Goal: Information Seeking & Learning: Learn about a topic

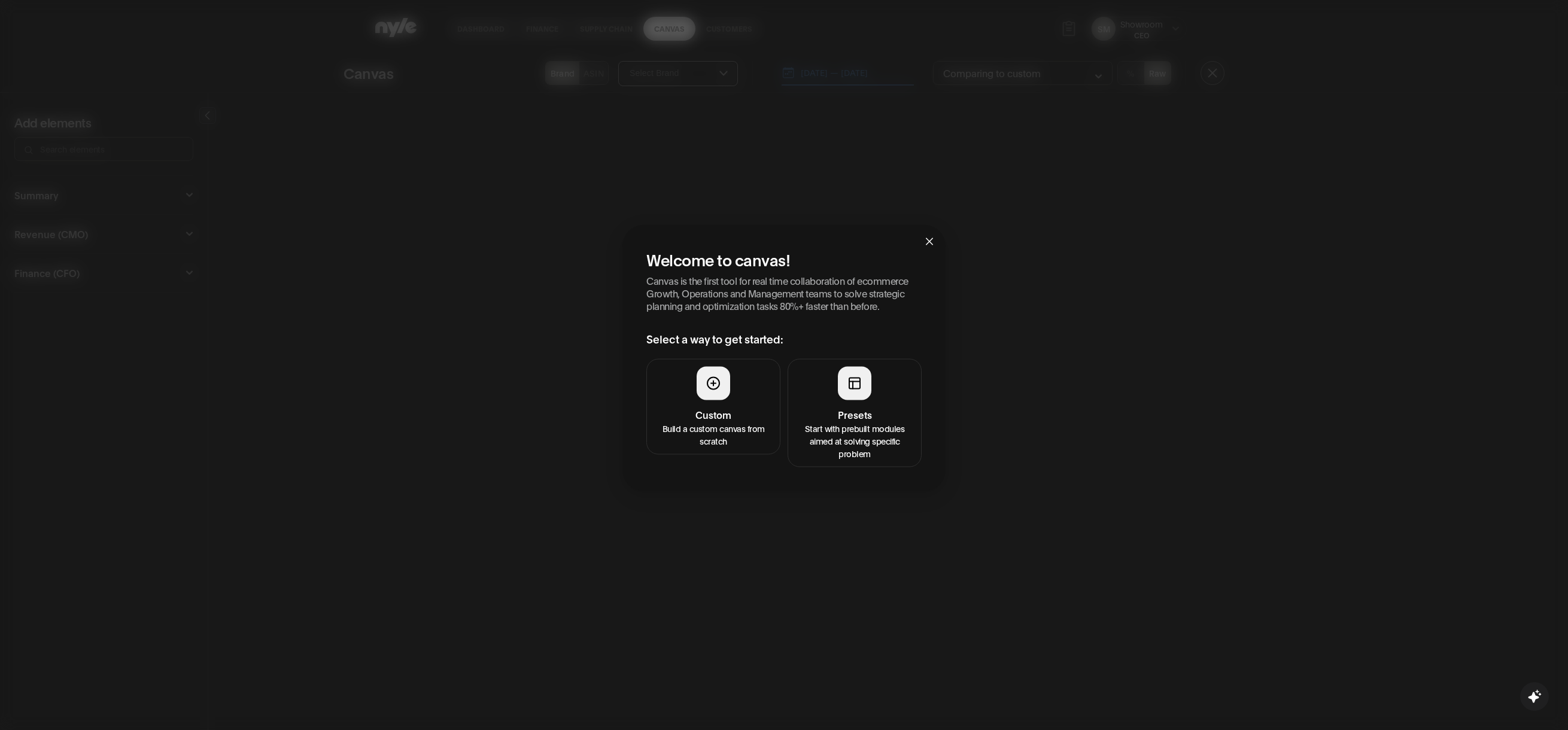
click at [929, 242] on icon "close" at bounding box center [929, 242] width 10 height 10
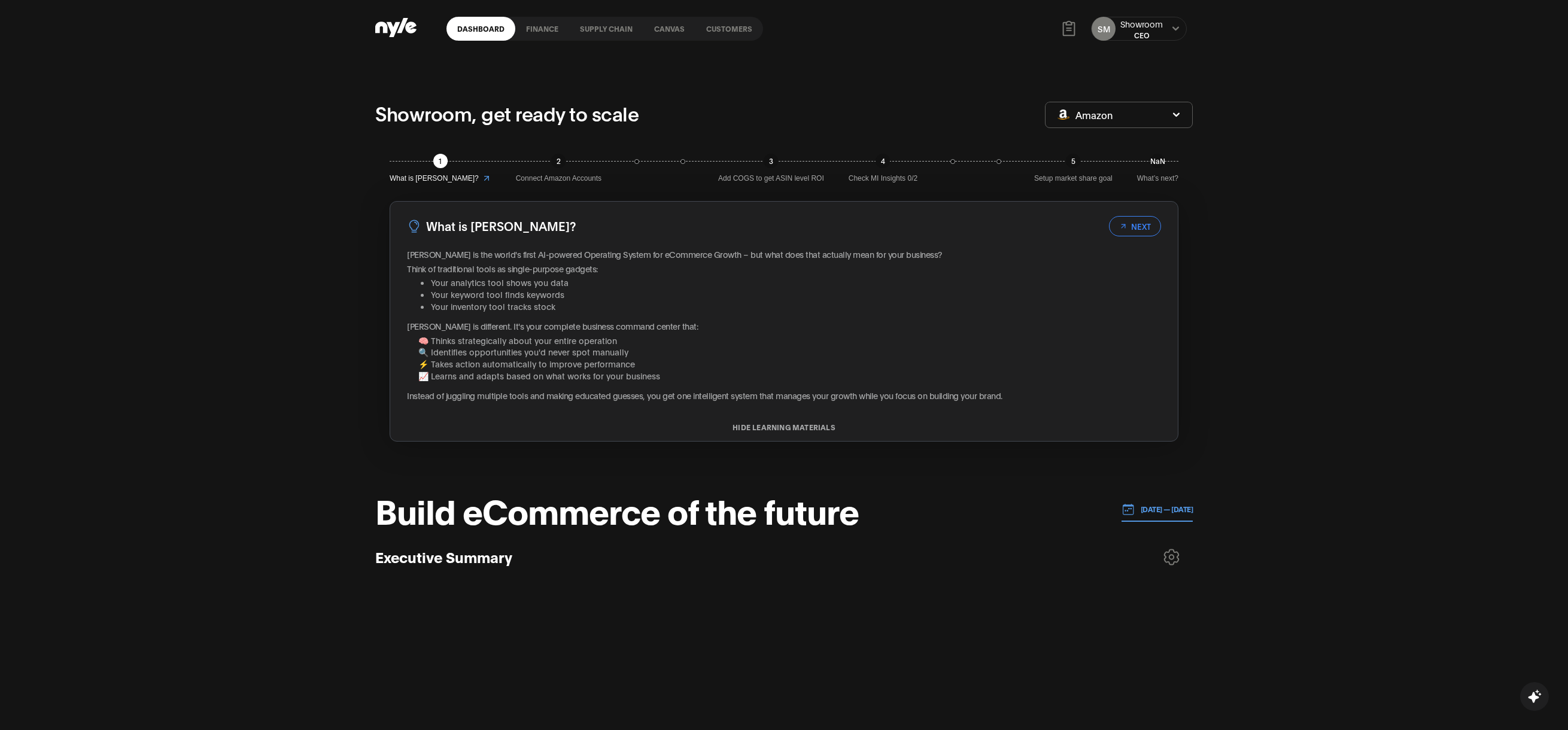
click at [724, 28] on link "Customers" at bounding box center [729, 28] width 68 height 24
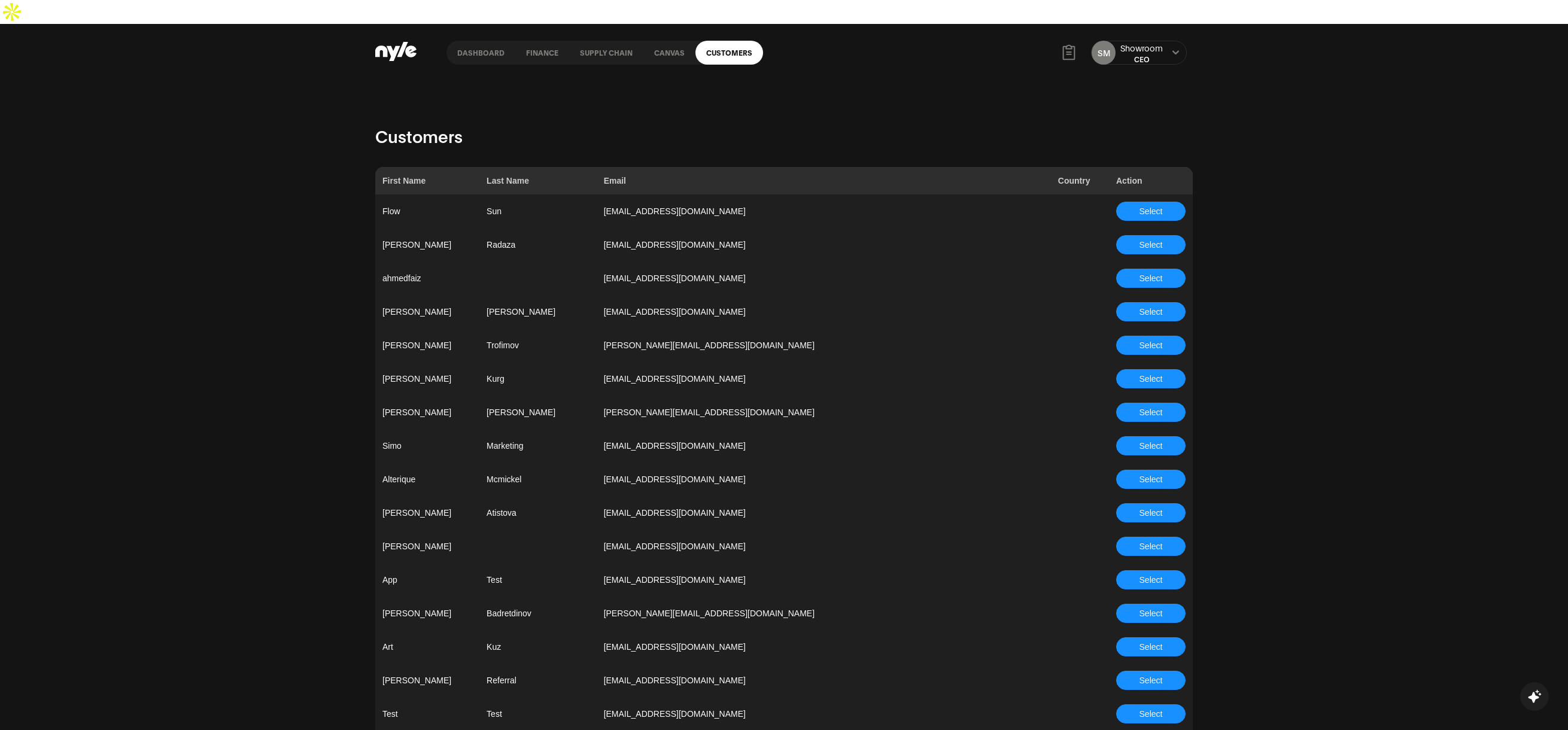
scroll to position [3038, 0]
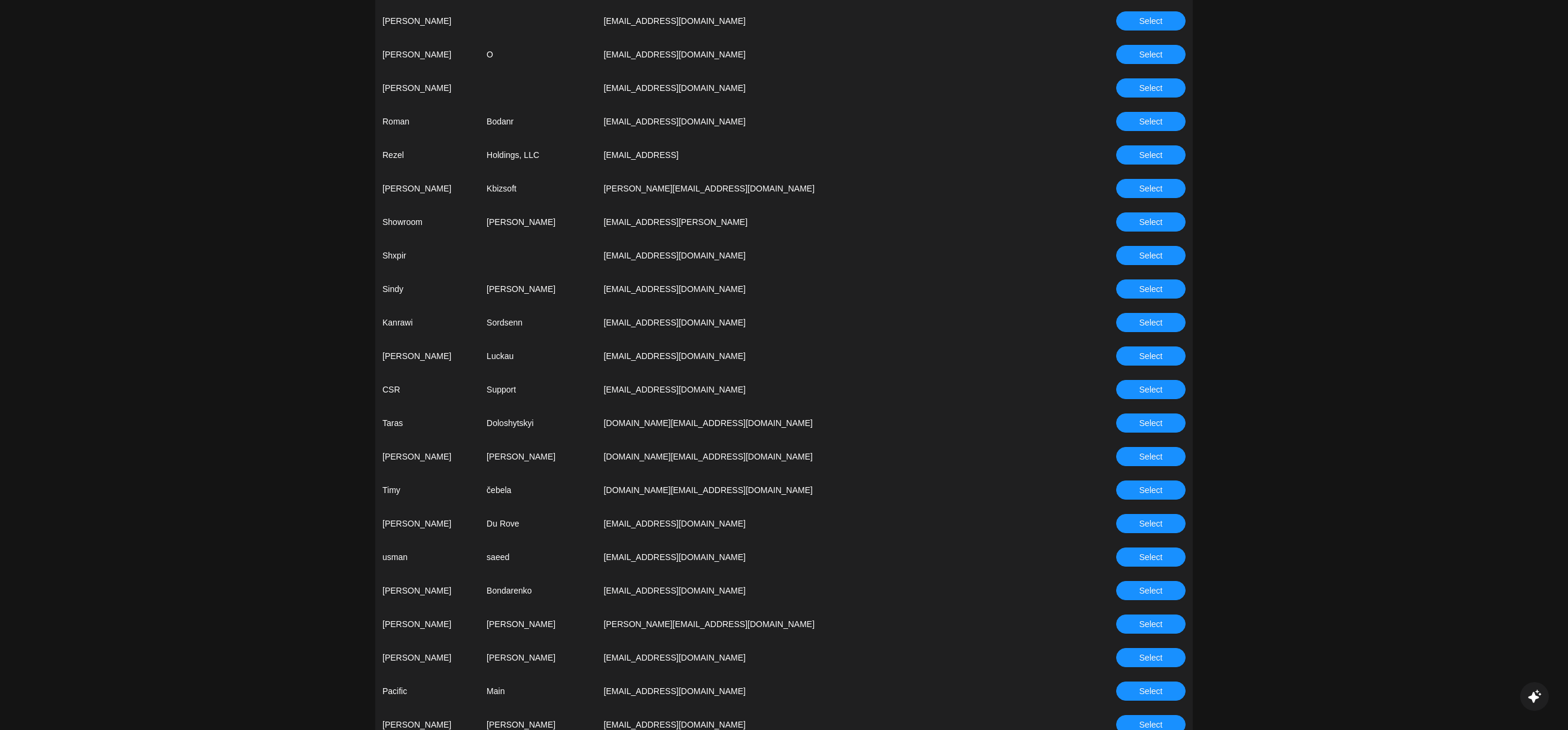
click at [1133, 380] on button "Select" at bounding box center [1151, 389] width 70 height 19
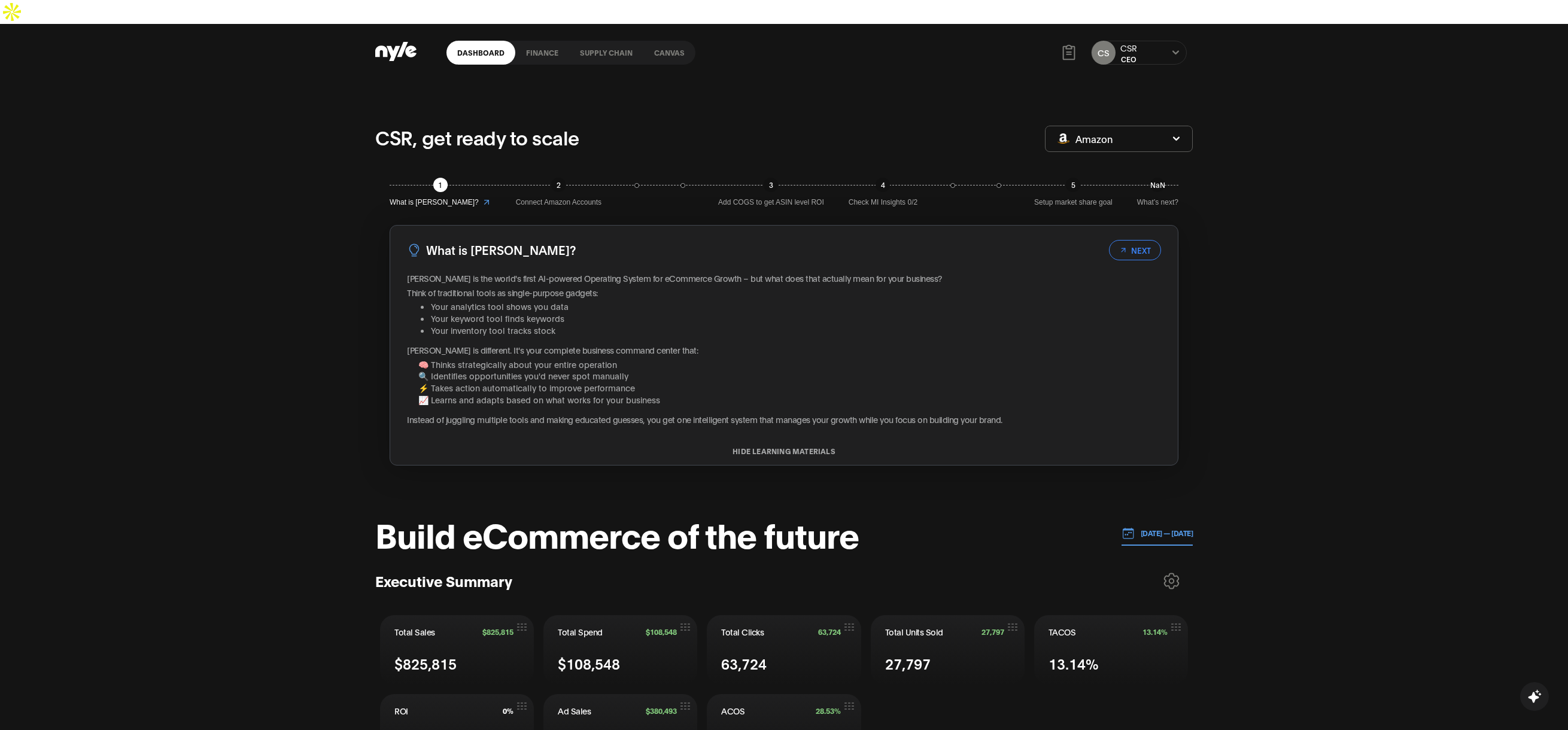
click at [538, 41] on link "finance" at bounding box center [542, 52] width 54 height 24
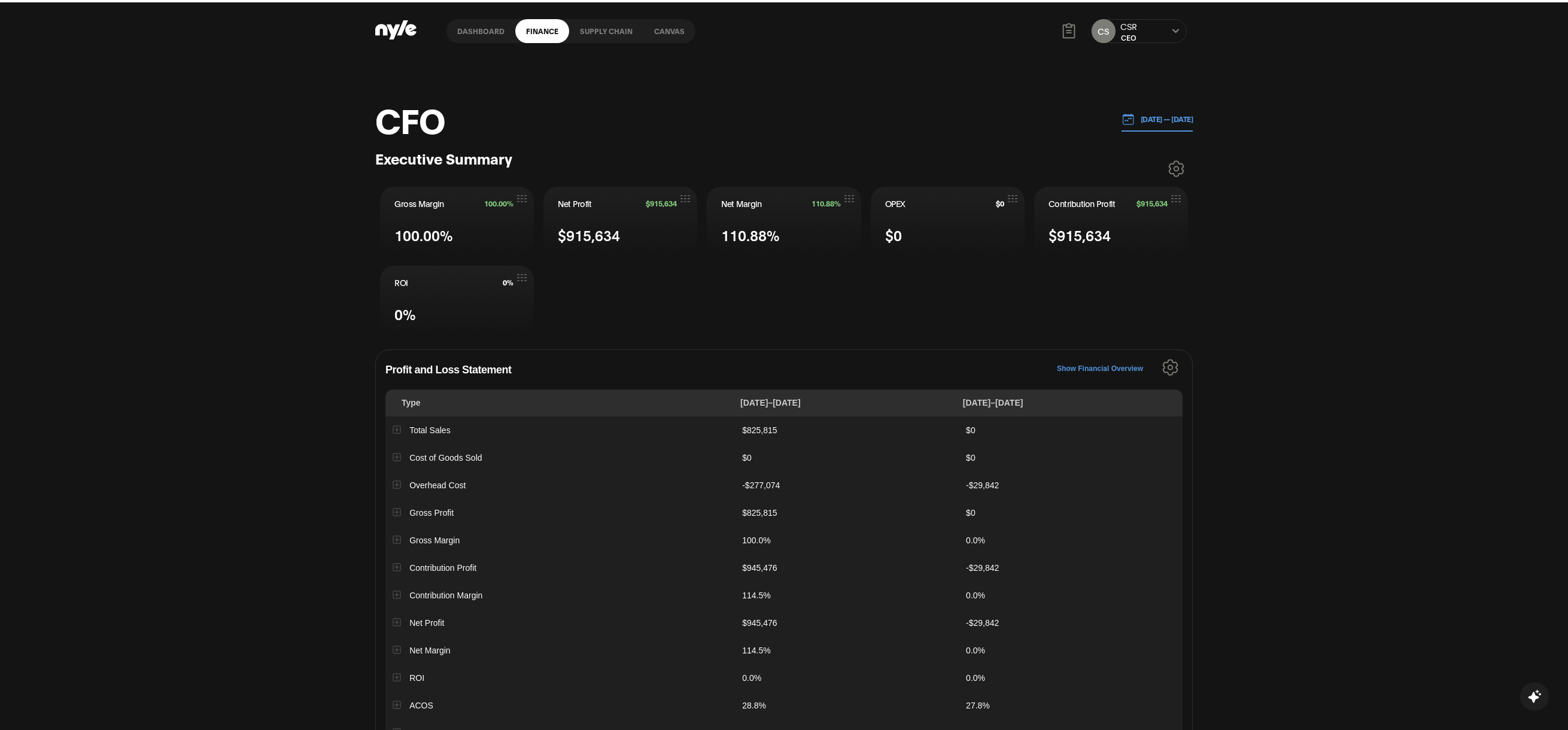
scroll to position [39, 0]
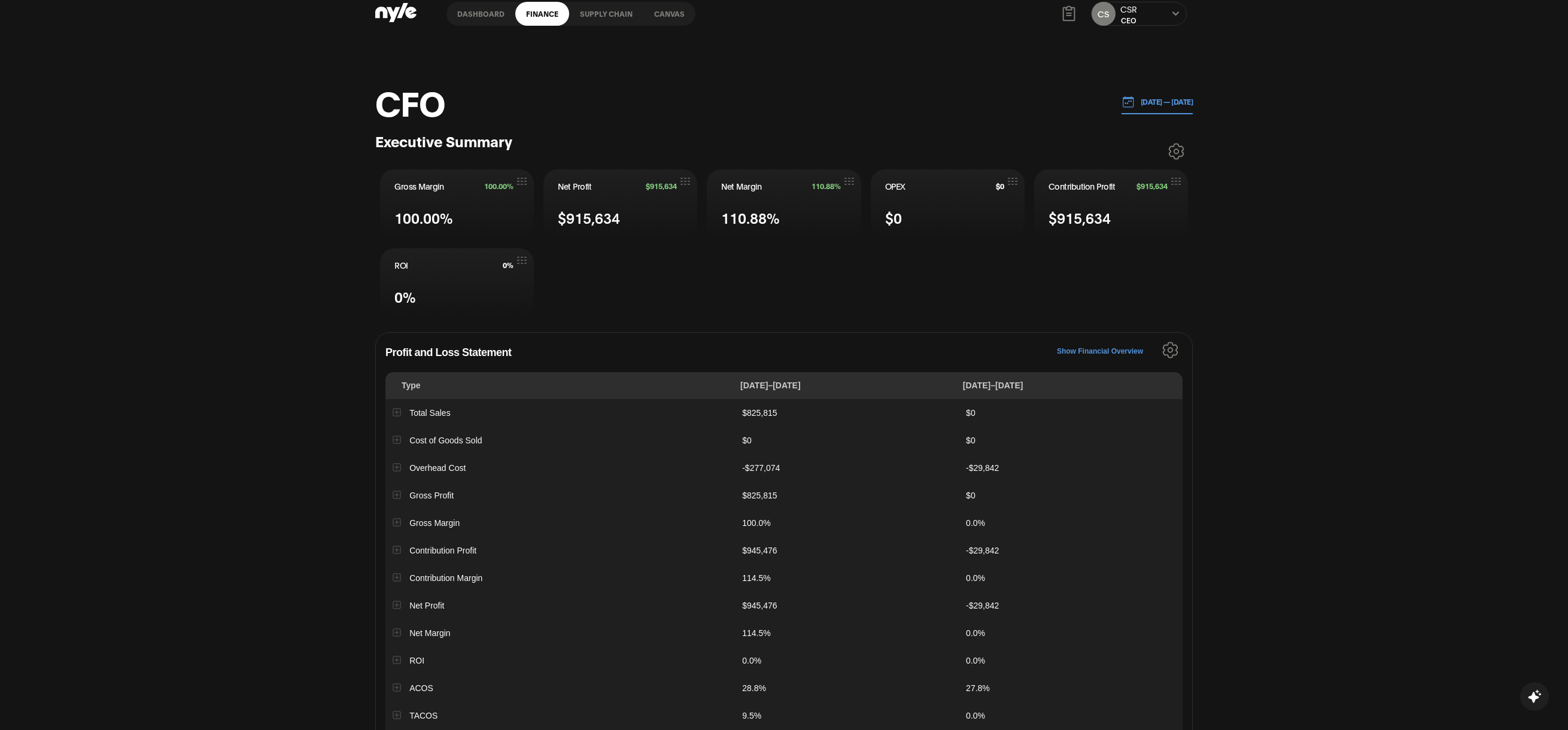
click at [1156, 97] on p "08.06.2025 — 08.13.2025" at bounding box center [1164, 102] width 59 height 11
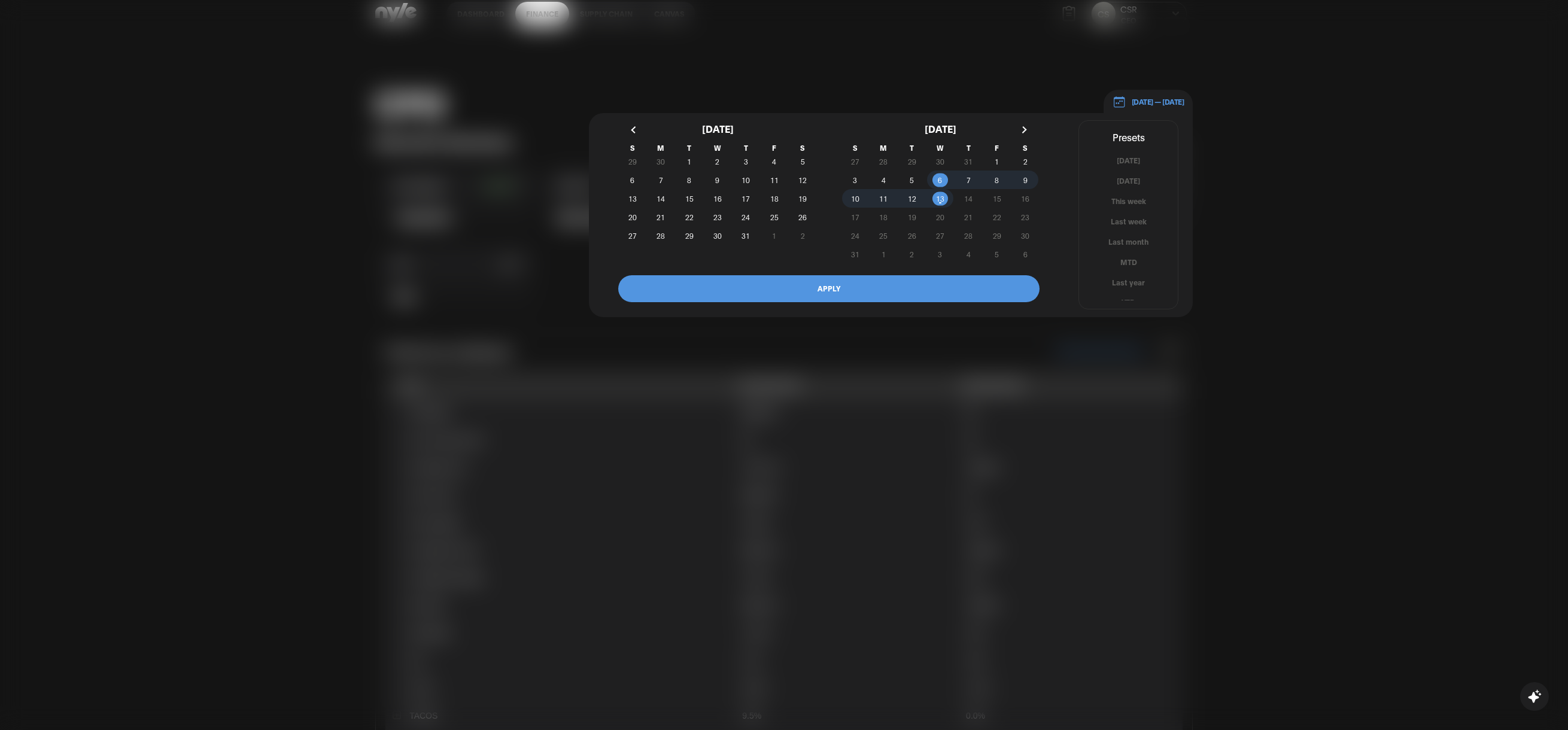
scroll to position [7, 0]
click at [1123, 290] on button "YTD" at bounding box center [1128, 295] width 98 height 12
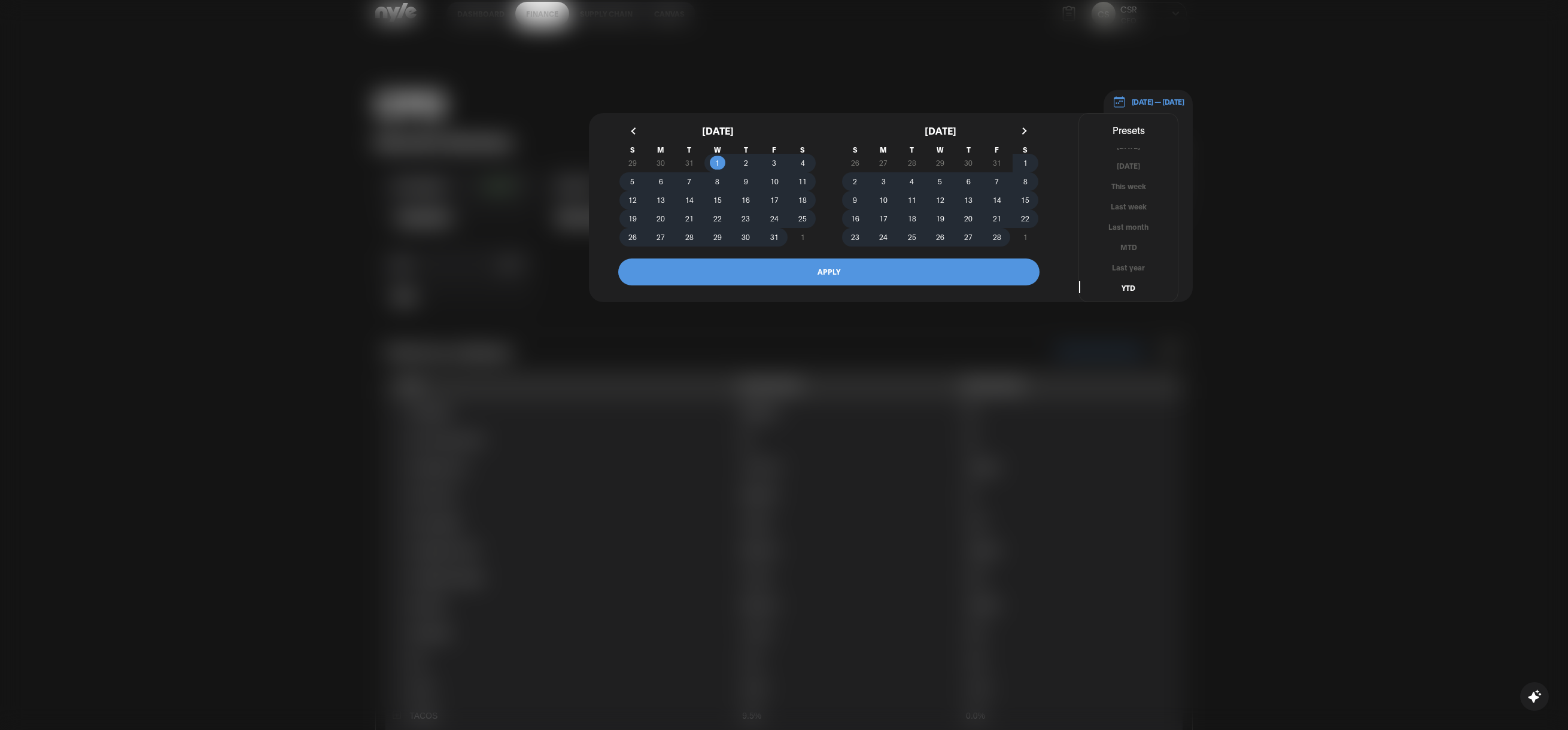
click at [892, 258] on button "APPLY" at bounding box center [828, 272] width 421 height 27
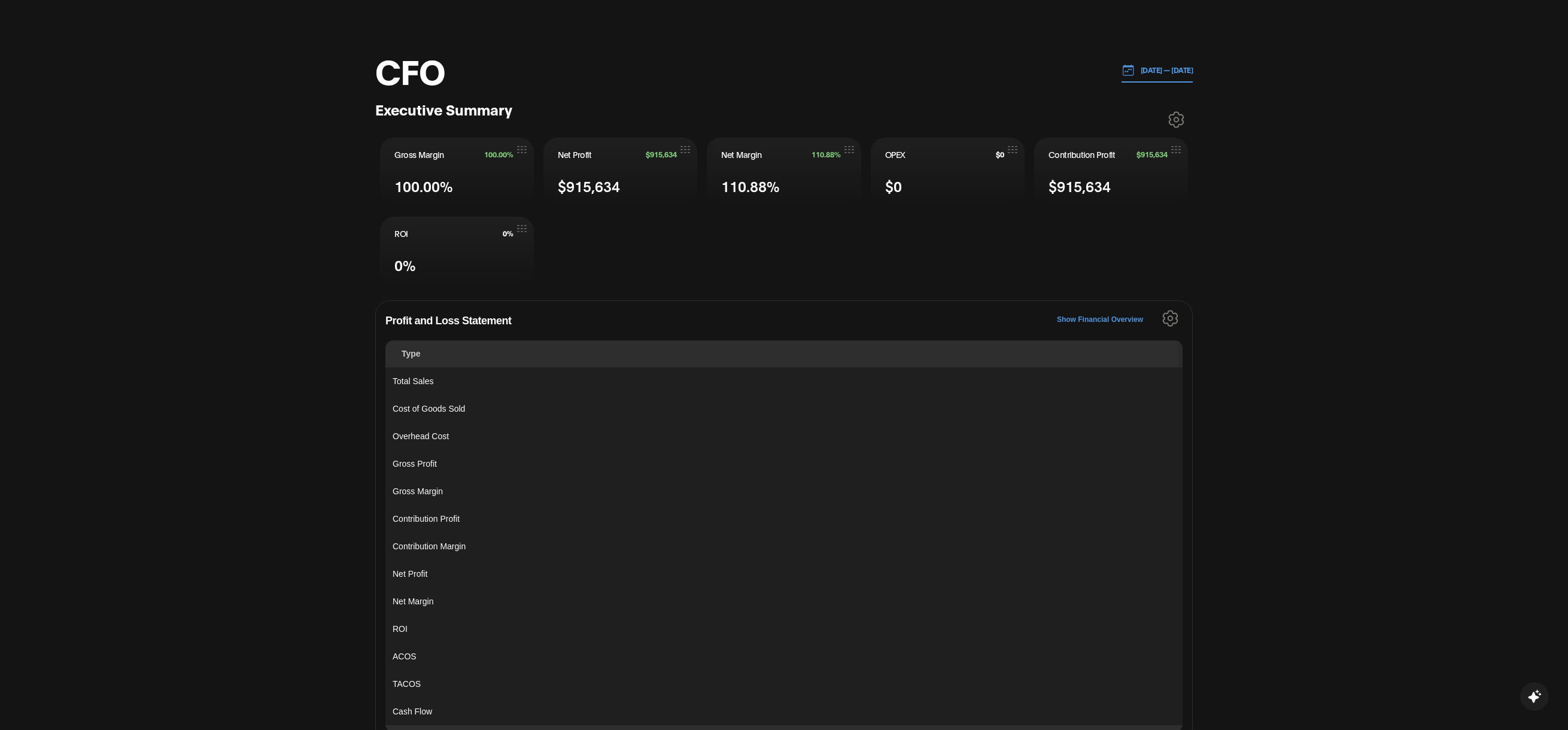
scroll to position [58, 0]
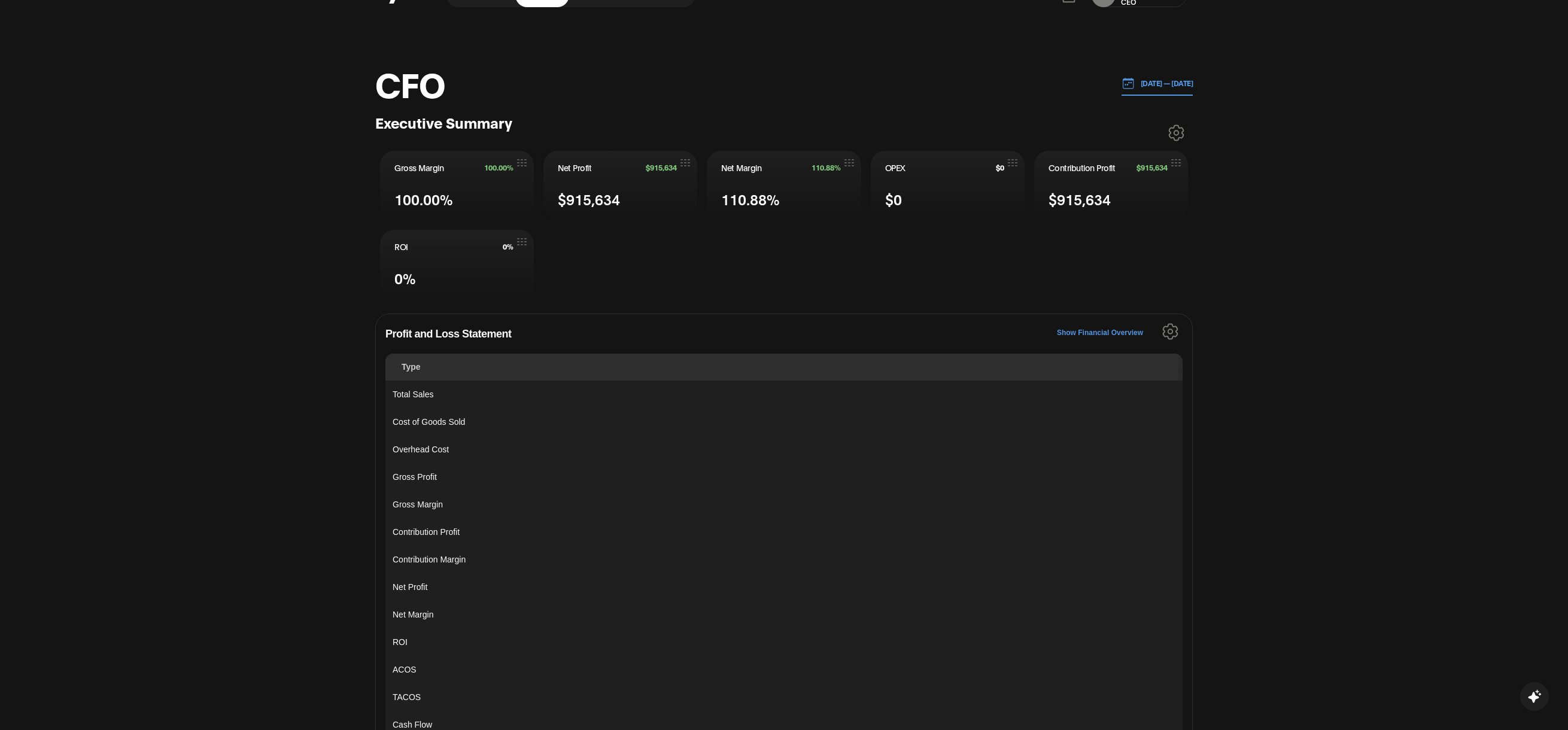
click at [1154, 71] on button "01.01.2025 — 08.13.2025" at bounding box center [1157, 83] width 72 height 24
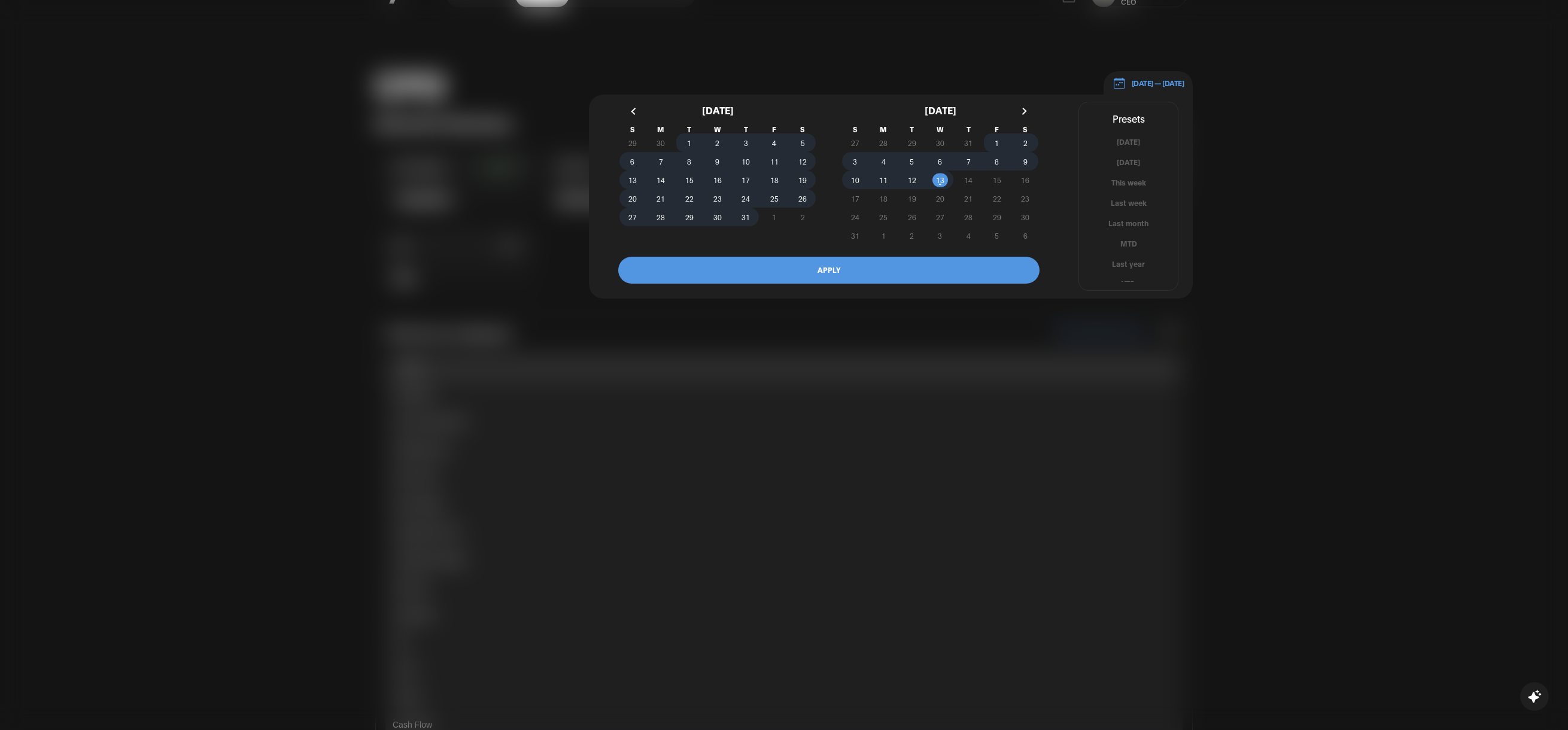
click at [640, 100] on button "button" at bounding box center [635, 111] width 22 height 22
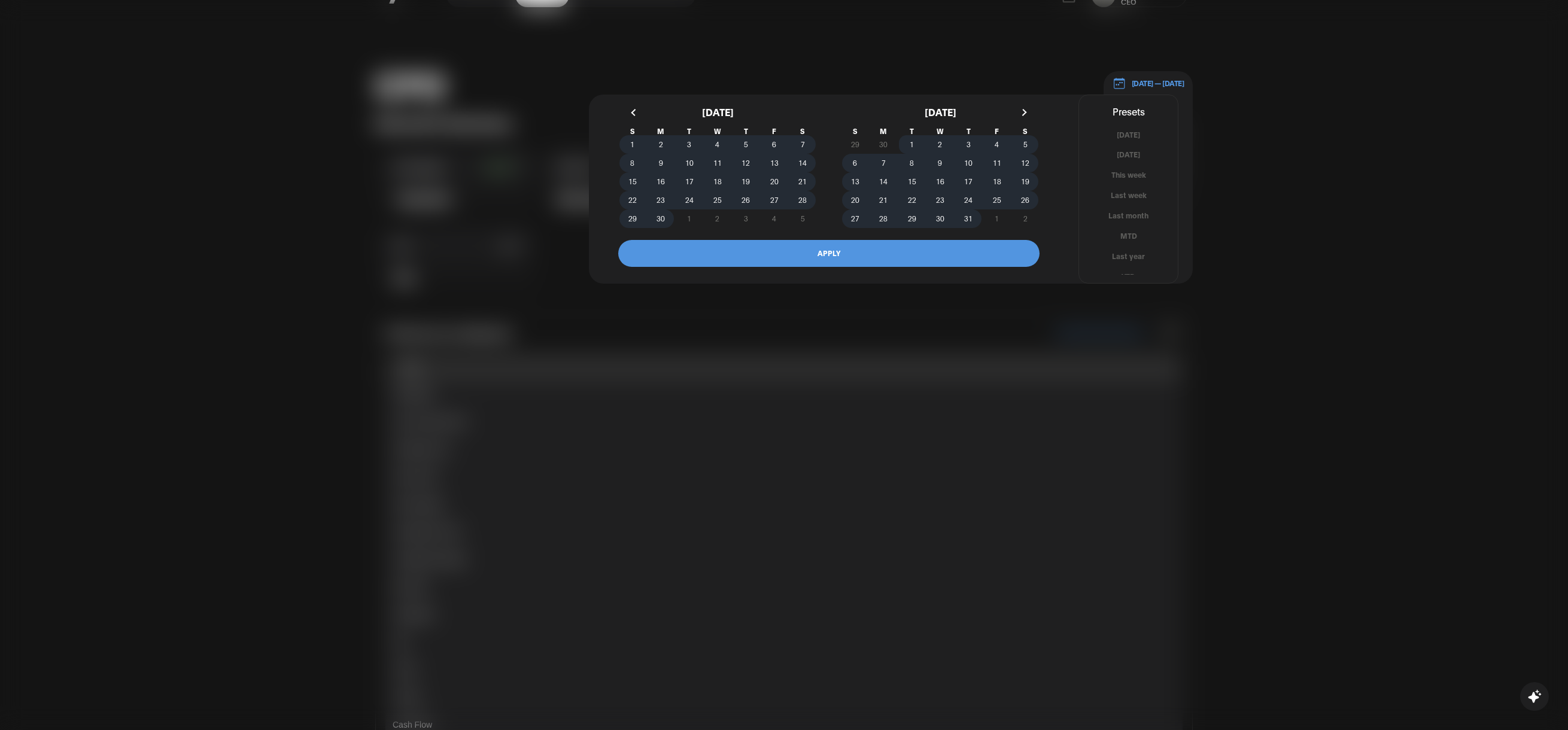
click at [639, 102] on button "button" at bounding box center [635, 113] width 22 height 22
click at [740, 138] on span "1" at bounding box center [746, 144] width 28 height 13
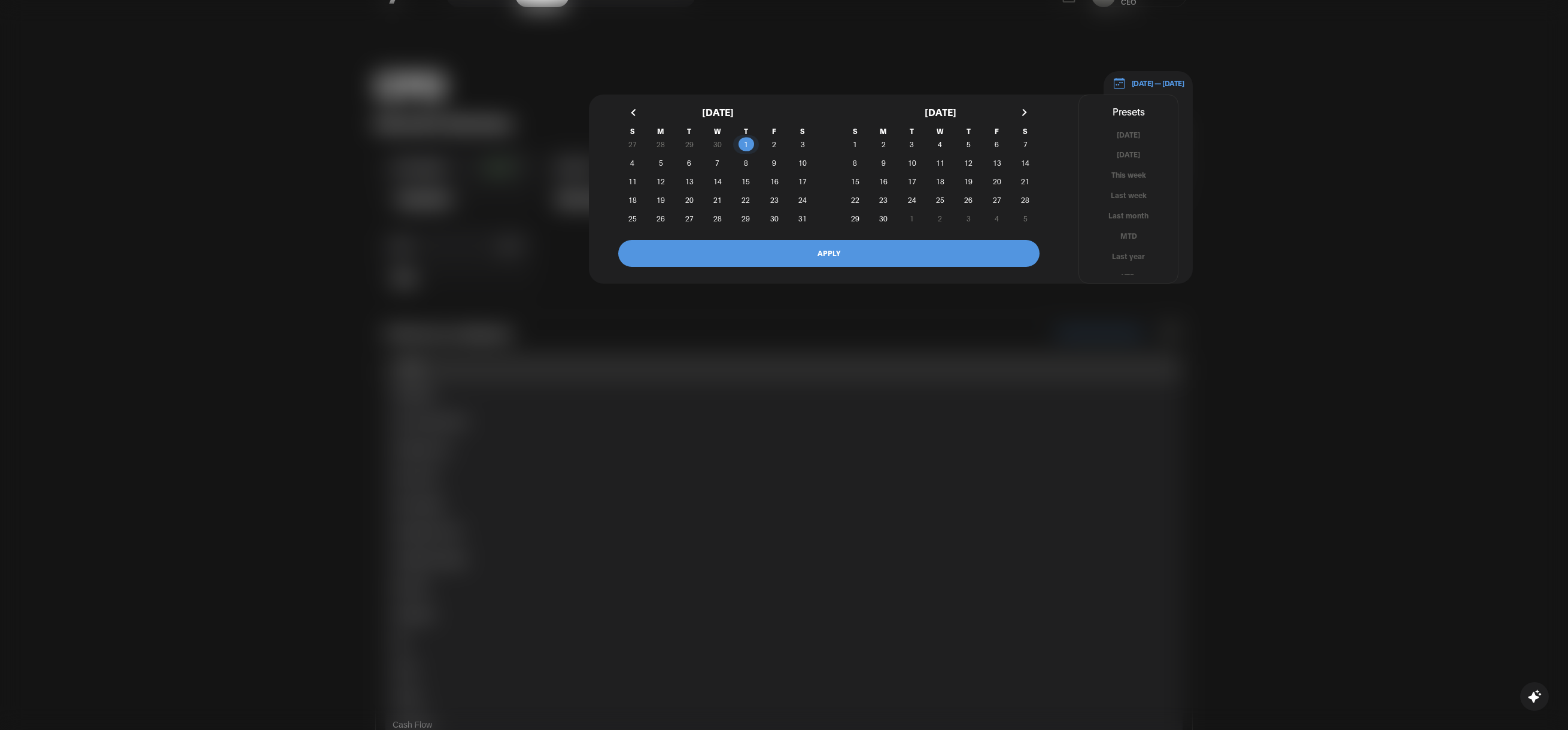
click at [1026, 102] on button "button" at bounding box center [1023, 113] width 22 height 22
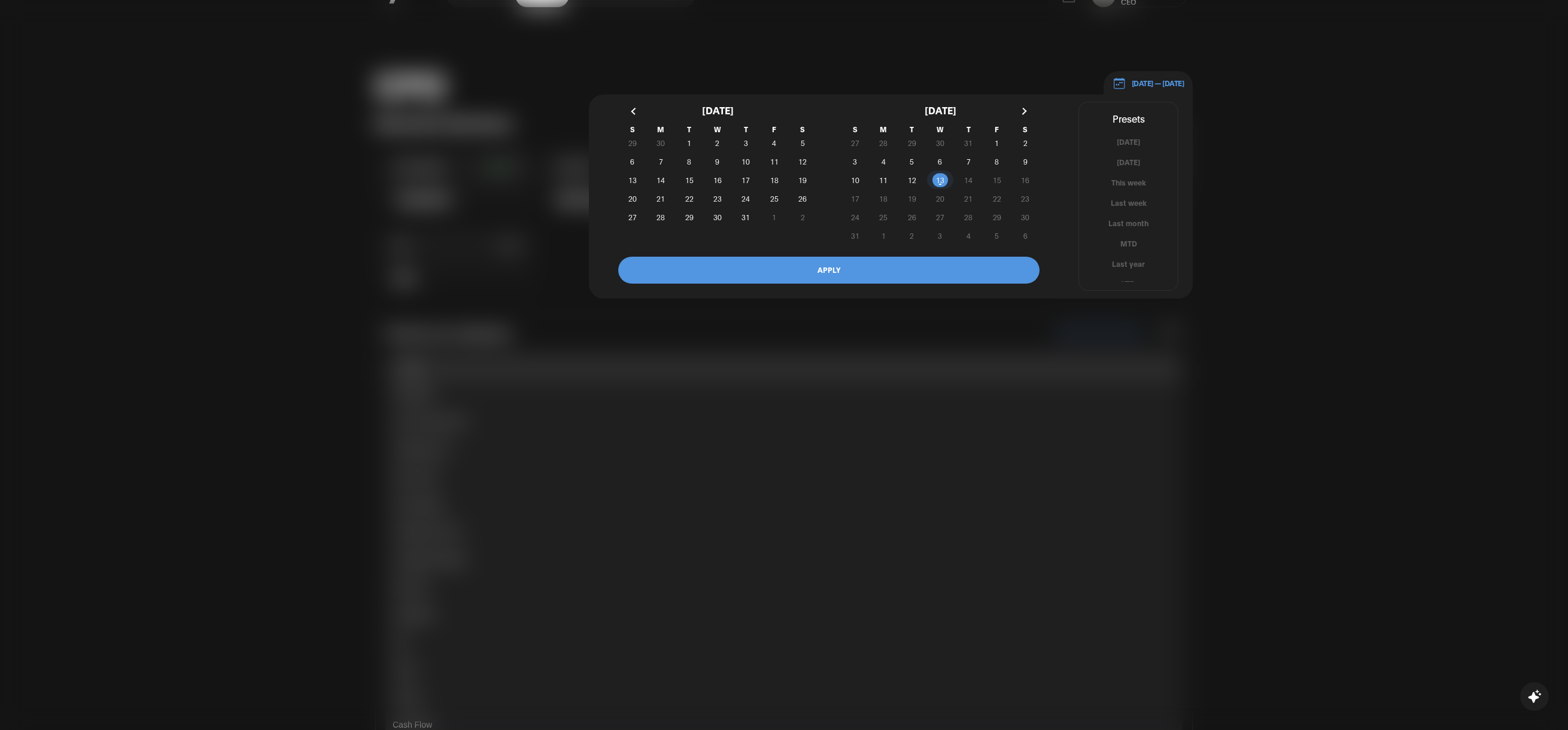
click at [940, 169] on span "13" at bounding box center [940, 180] width 8 height 22
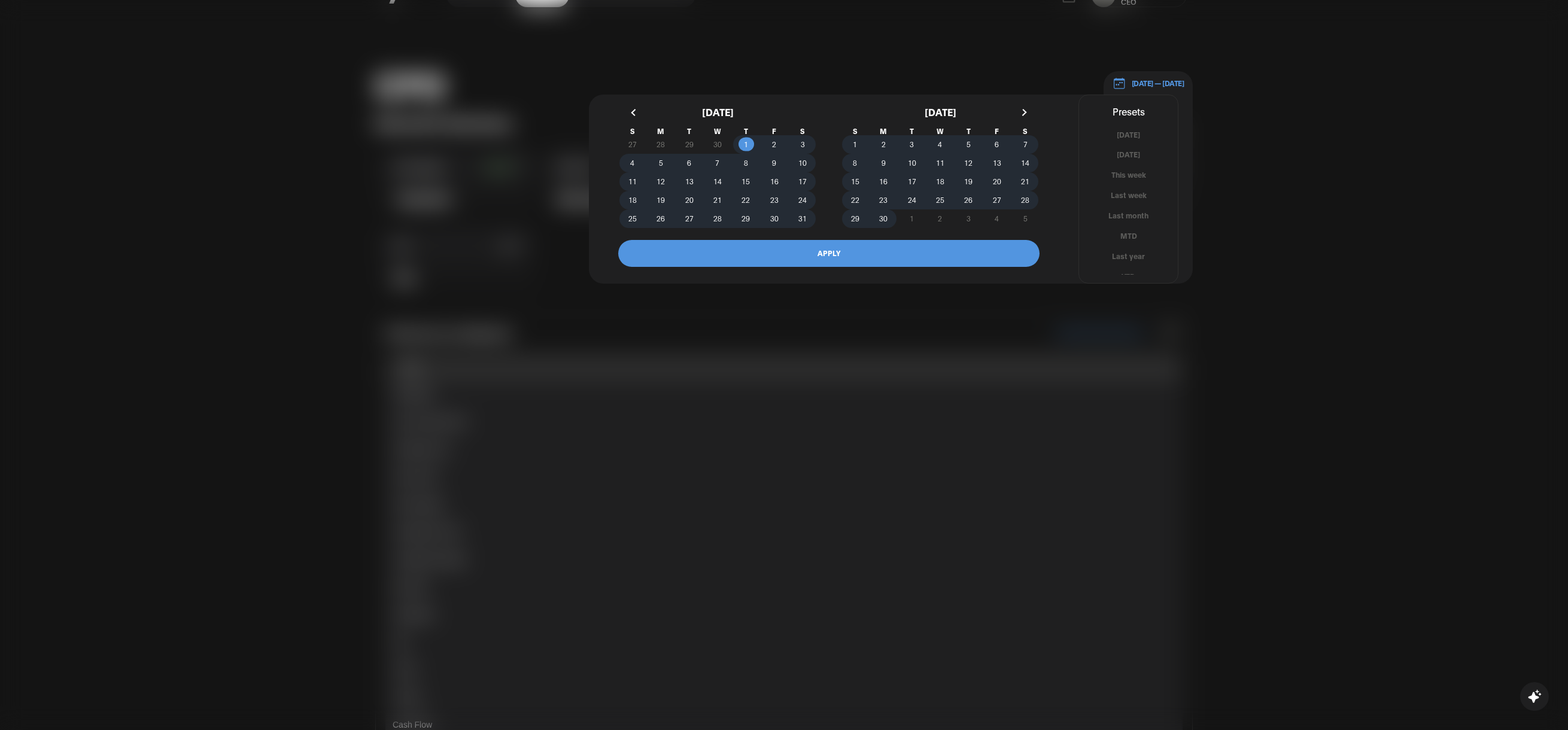
click at [860, 240] on button "APPLY" at bounding box center [828, 253] width 421 height 27
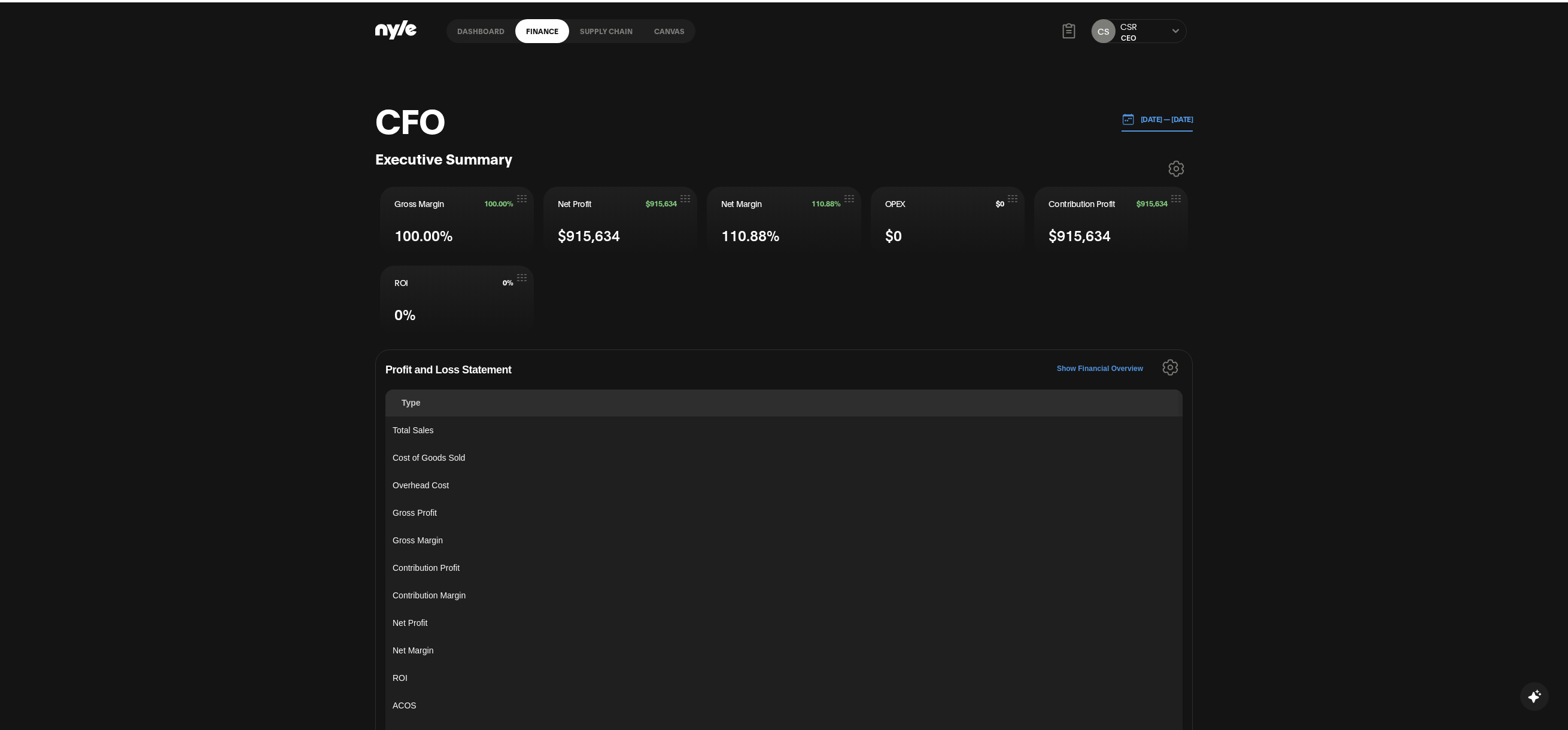
scroll to position [0, 0]
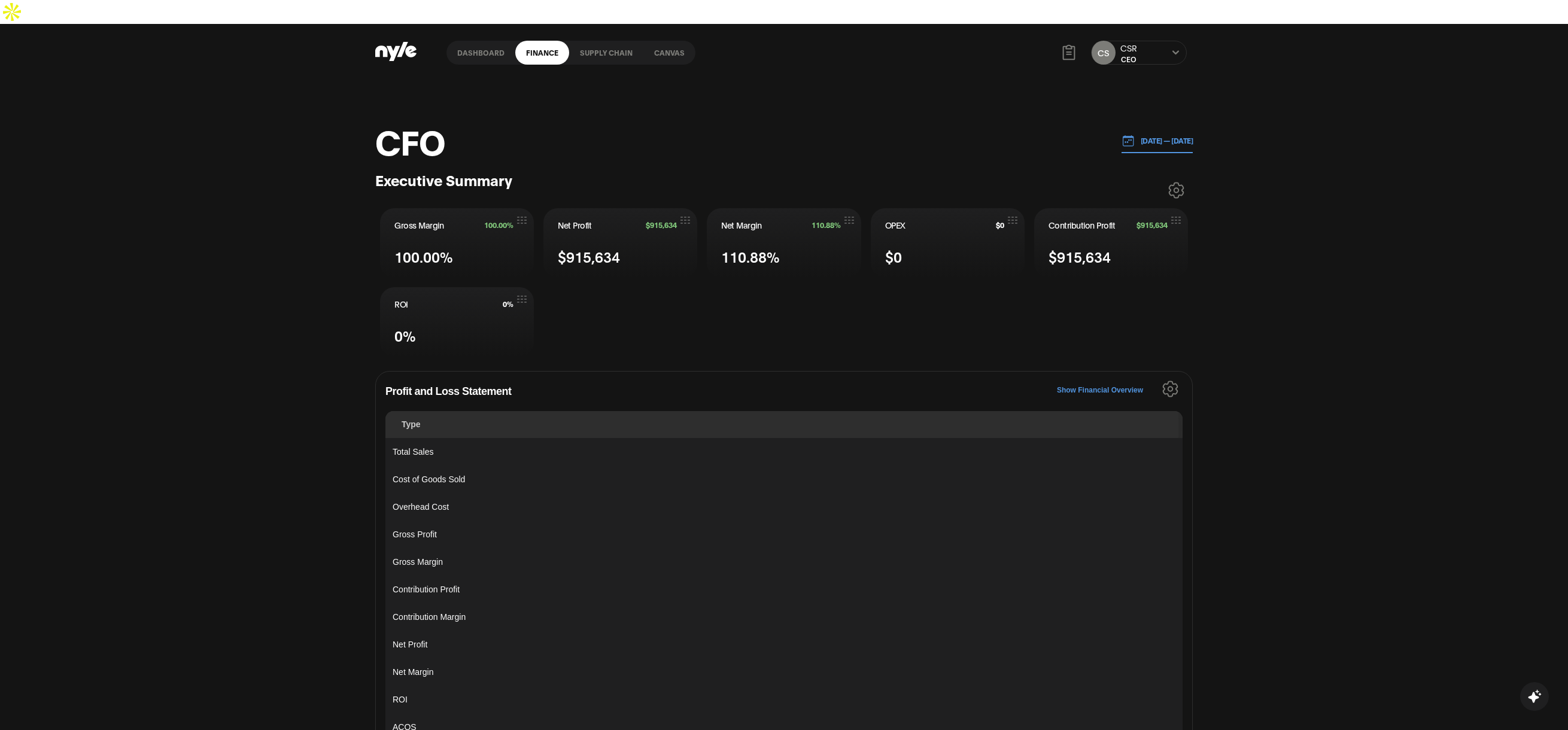
click at [1142, 136] on p "05.01.2025 — 08.13.2025" at bounding box center [1164, 141] width 59 height 11
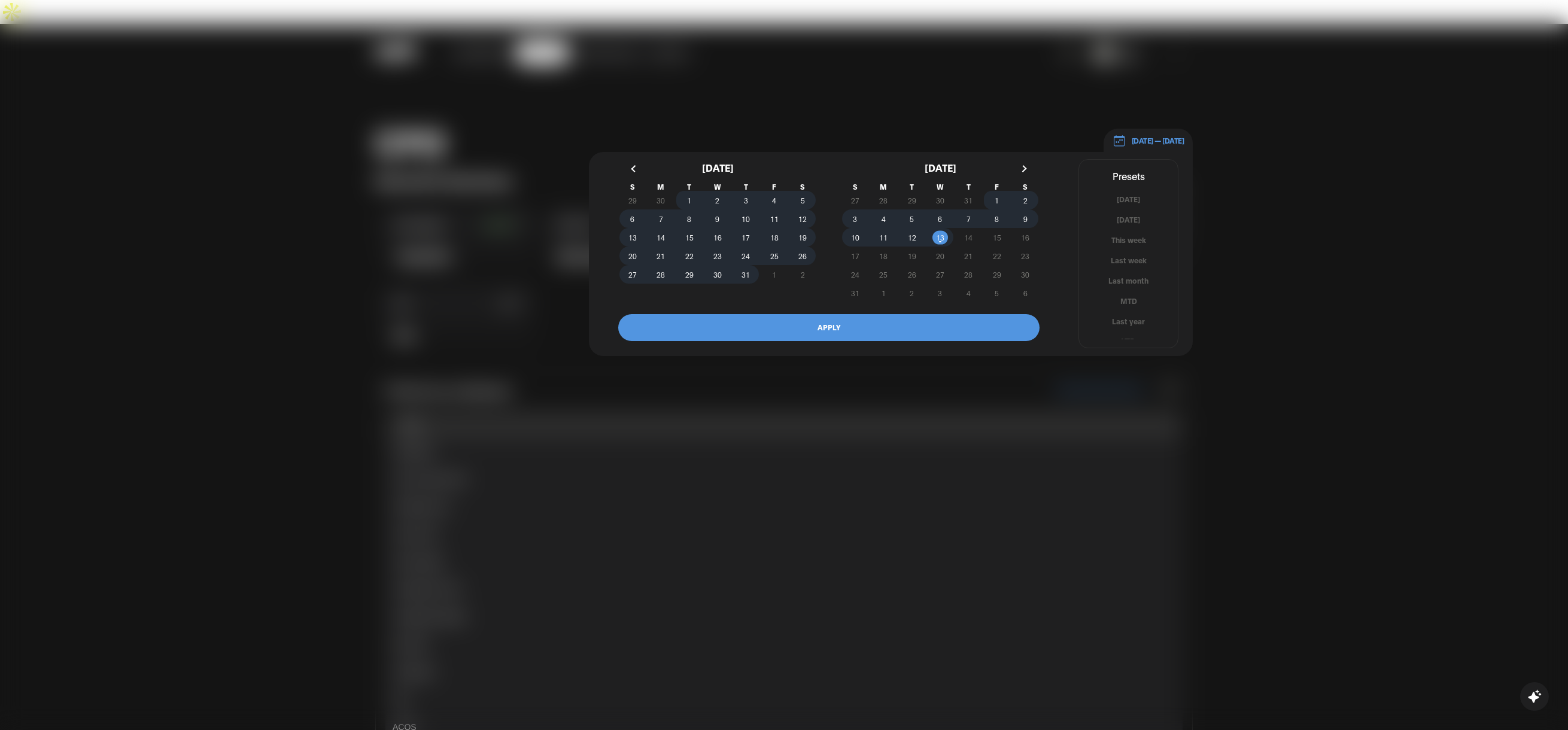
click at [590, 109] on div at bounding box center [784, 365] width 1568 height 730
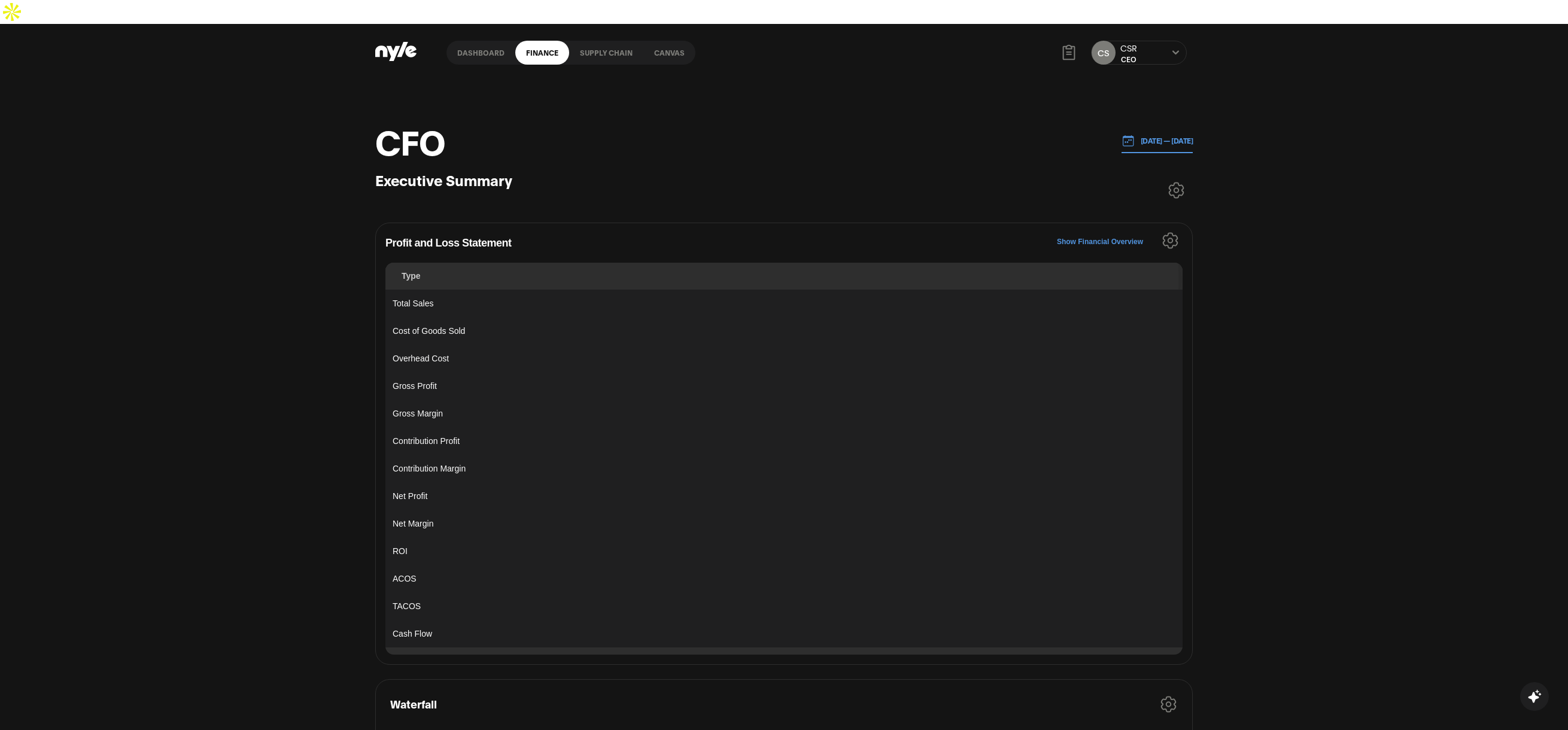
click at [1301, 282] on div "CFO 08.06.2025 — 08.13.2025 Executive Summary Financial Overview PnL Metrics As…" at bounding box center [784, 596] width 1568 height 1030
click at [1142, 136] on p "[DATE] — [DATE]" at bounding box center [1164, 141] width 59 height 11
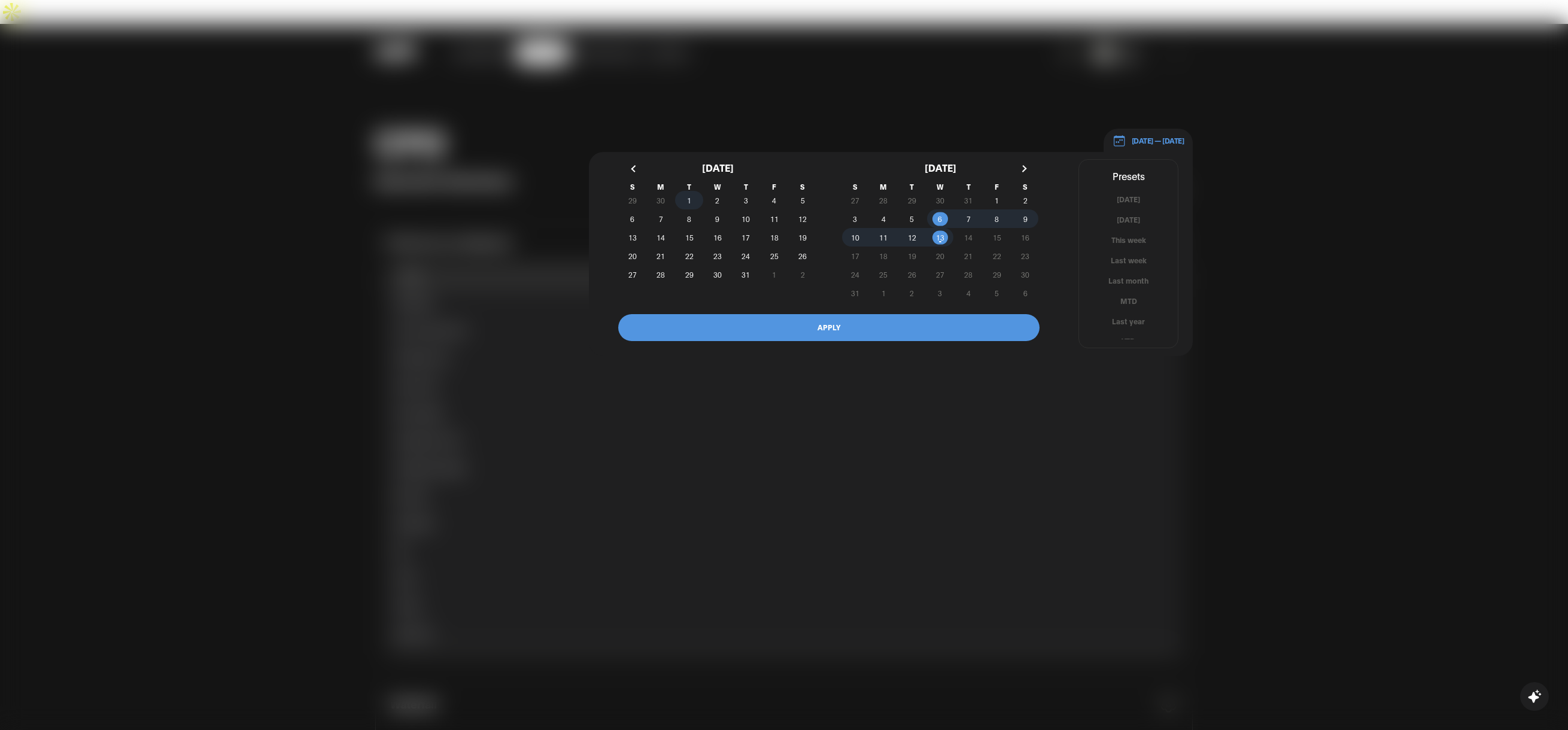
click at [679, 194] on span "1" at bounding box center [689, 200] width 28 height 13
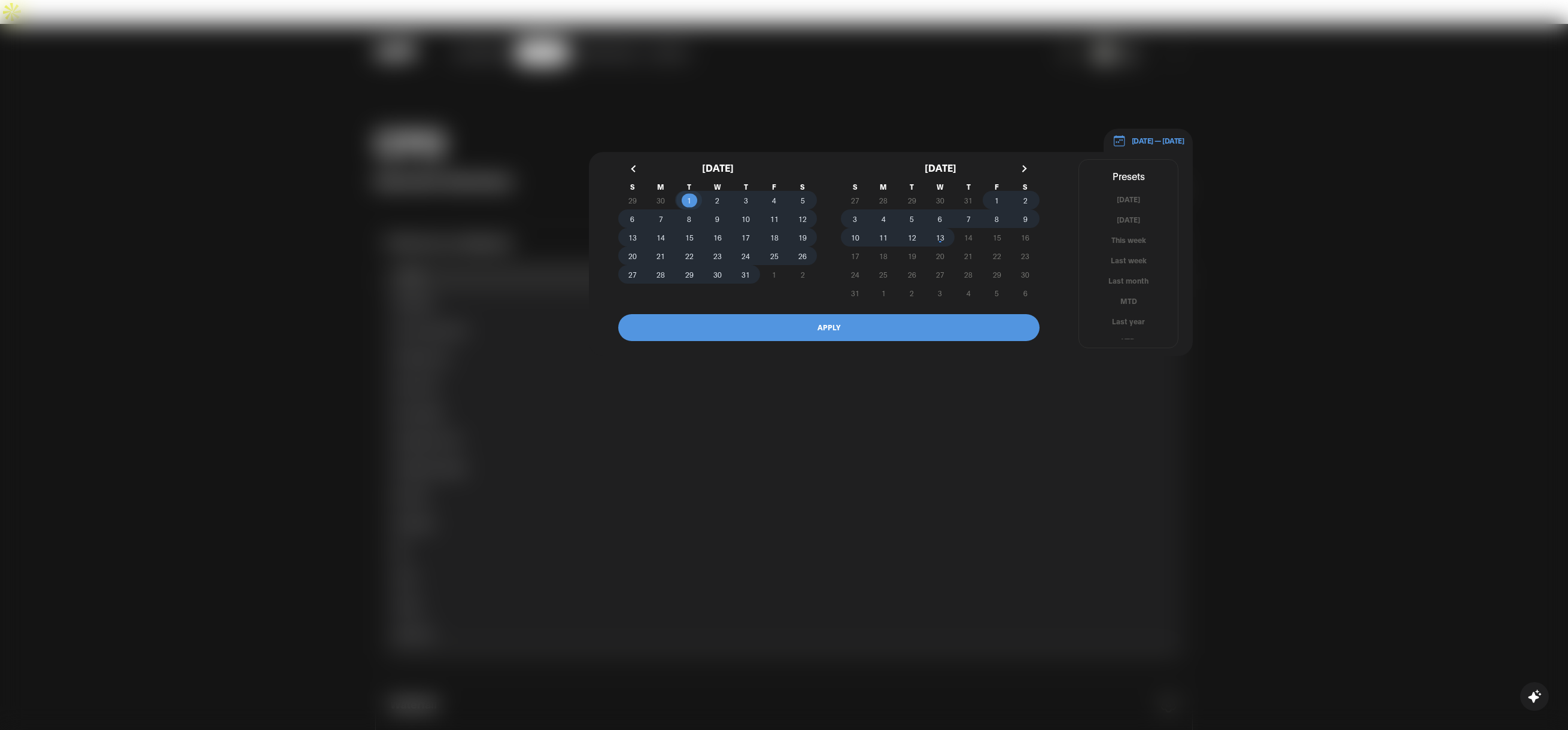
click at [936, 227] on span "13" at bounding box center [940, 238] width 8 height 22
click at [879, 314] on button "APPLY" at bounding box center [828, 327] width 421 height 27
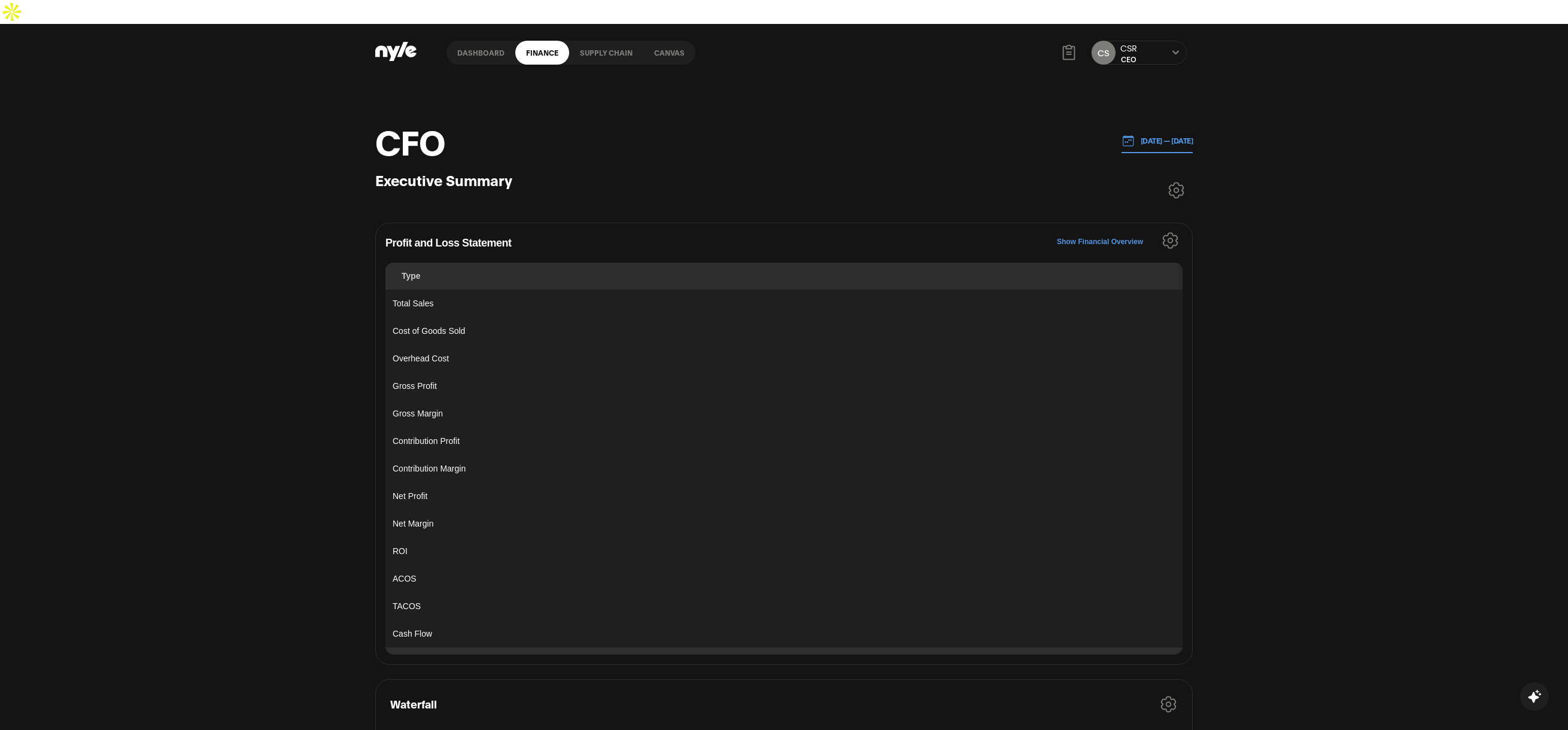
click at [1144, 136] on p "07.01.2025 — 08.13.2025" at bounding box center [1164, 141] width 59 height 11
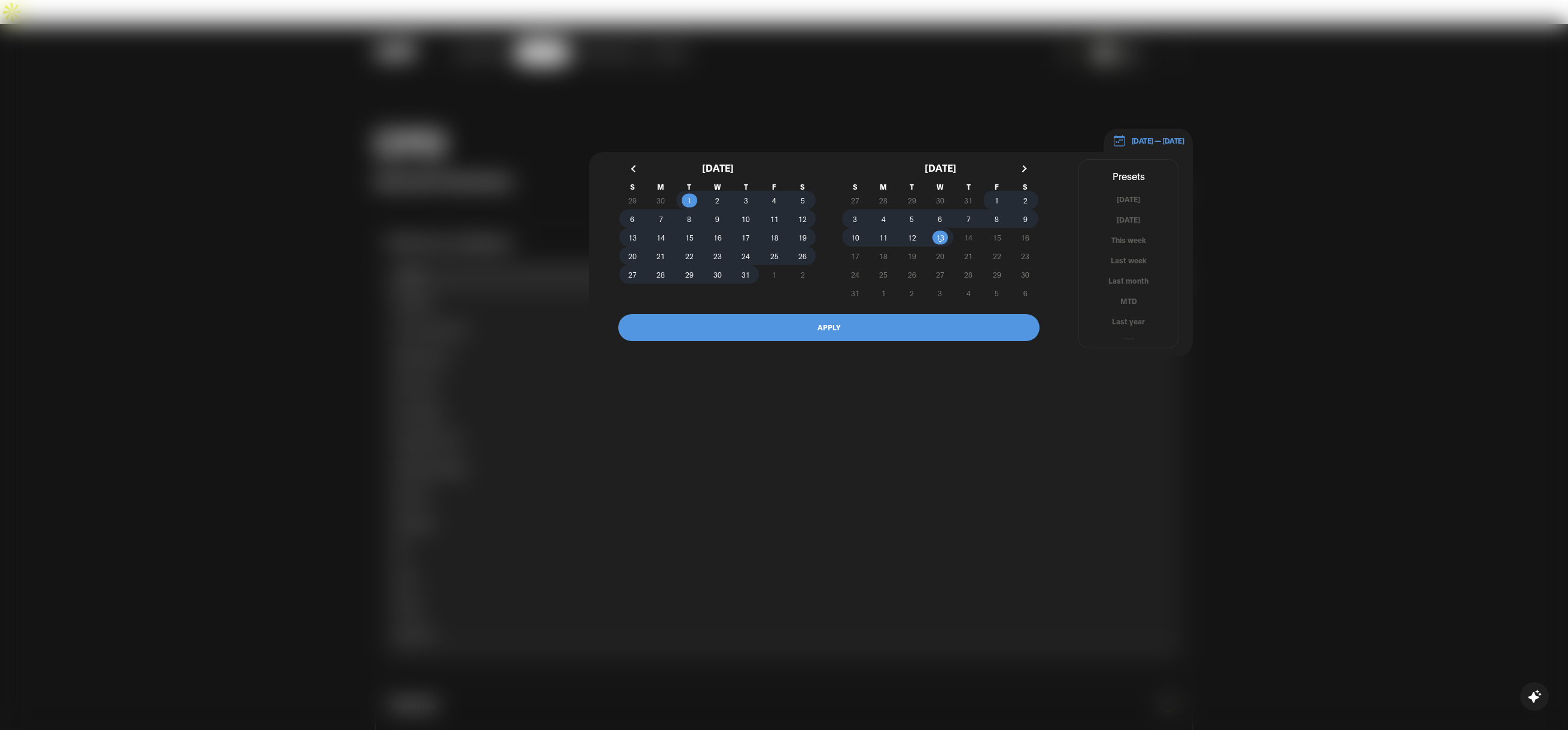
click at [1261, 224] on div at bounding box center [784, 365] width 1568 height 730
